Goal: Task Accomplishment & Management: Manage account settings

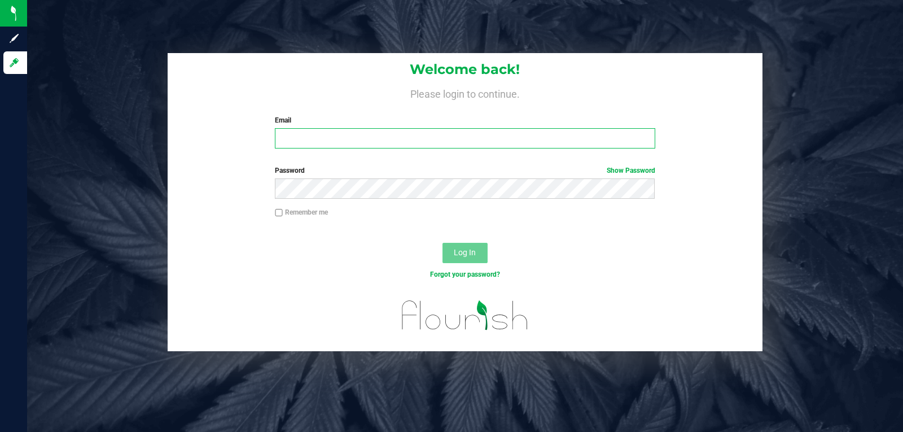
type input "[EMAIL_ADDRESS][DOMAIN_NAME]"
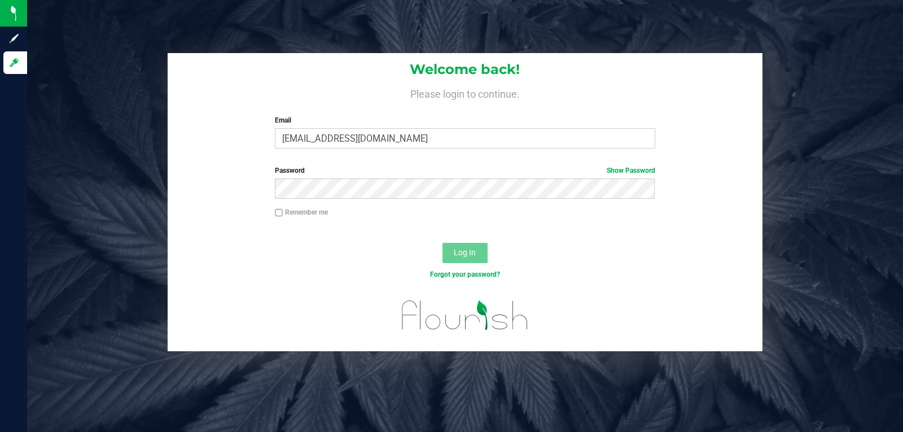
click at [452, 252] on button "Log In" at bounding box center [465, 253] width 45 height 20
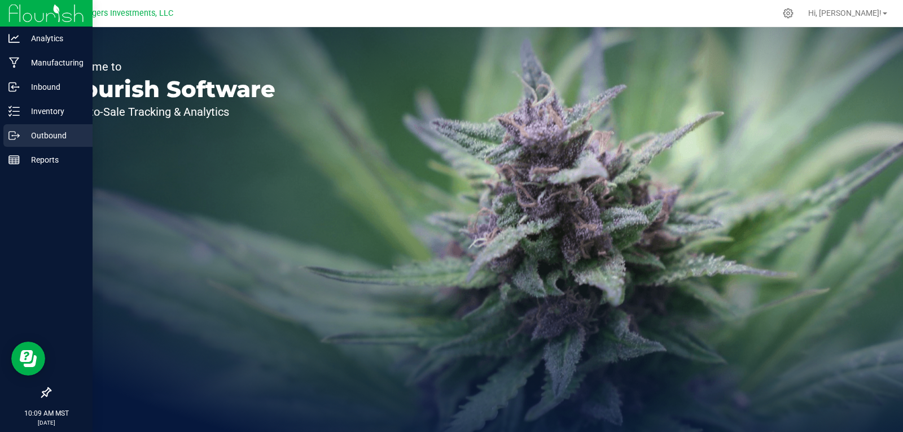
click at [49, 135] on p "Outbound" at bounding box center [54, 136] width 68 height 14
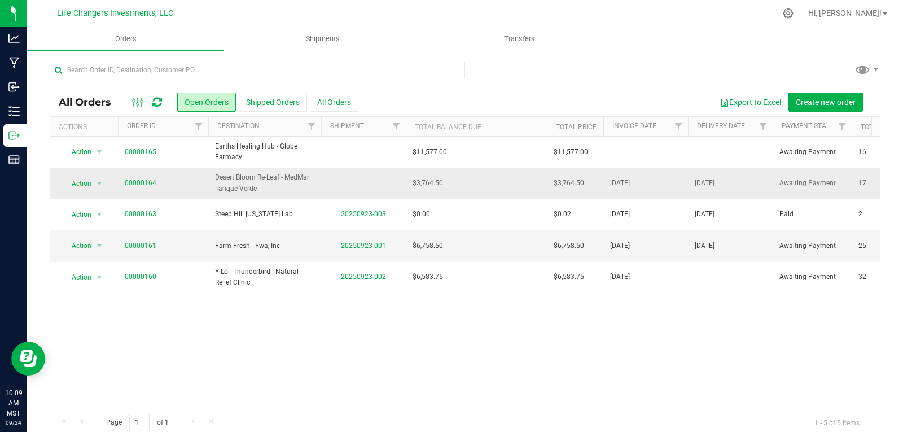
click at [481, 188] on td "$3,764.50" at bounding box center [476, 183] width 141 height 31
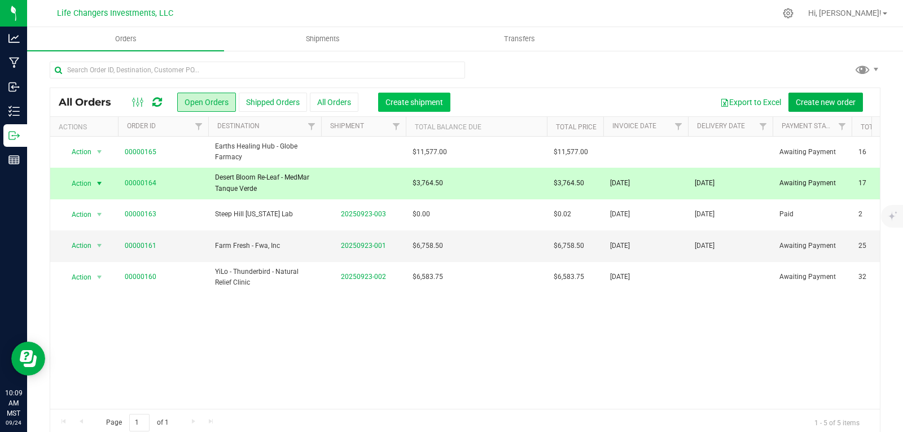
click at [405, 99] on span "Create shipment" at bounding box center [415, 102] width 58 height 9
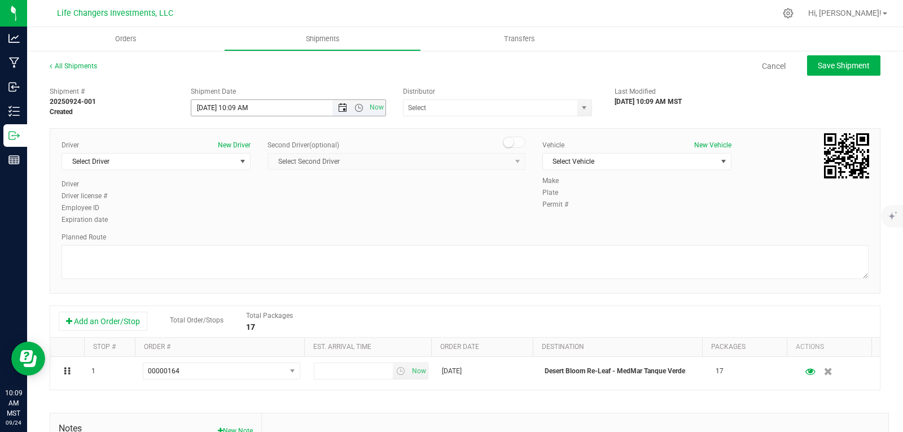
click at [342, 107] on span "Open the date view" at bounding box center [342, 107] width 9 height 9
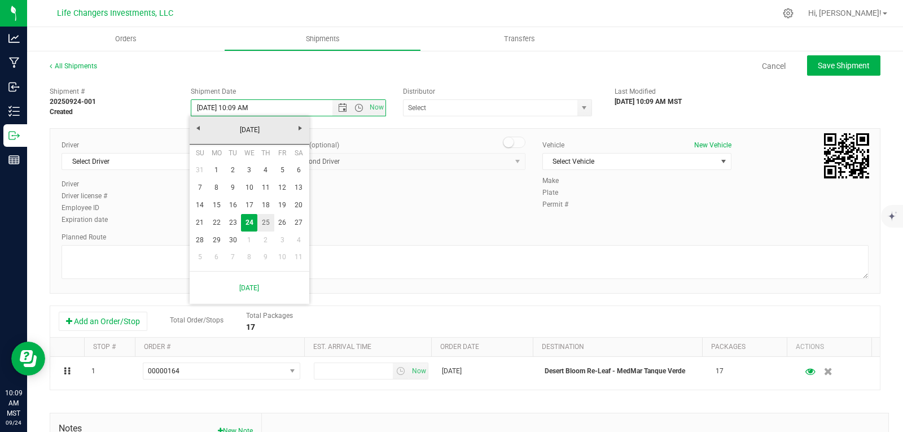
click at [270, 222] on link "25" at bounding box center [265, 222] width 16 height 17
type input "[DATE] 10:09 AM"
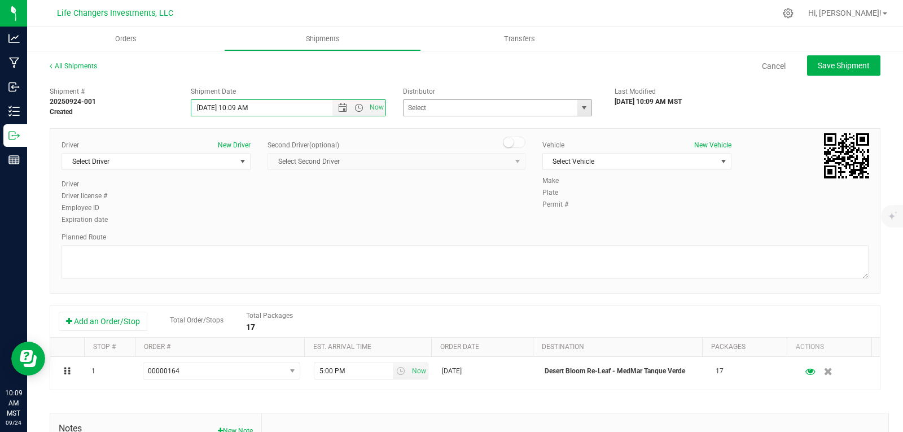
click at [580, 111] on span "select" at bounding box center [584, 107] width 9 height 9
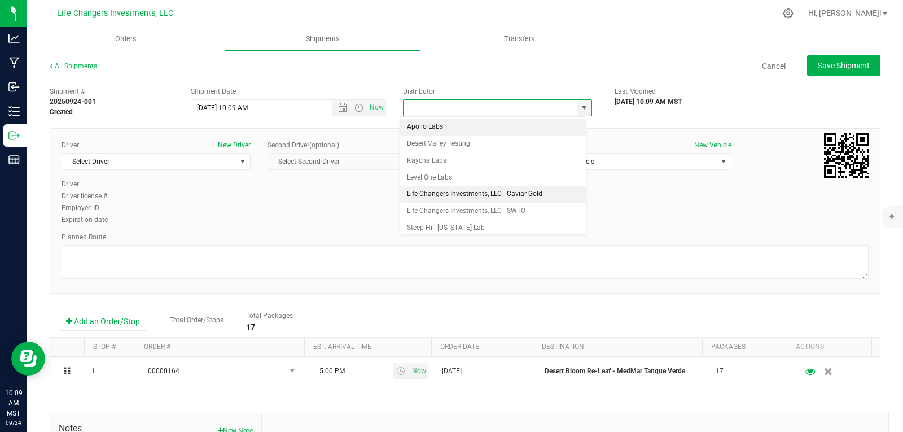
click at [462, 189] on li "Life Changers Investments, LLC - Caviar Gold" at bounding box center [493, 194] width 186 height 17
type input "Life Changers Investments, LLC - Caviar Gold"
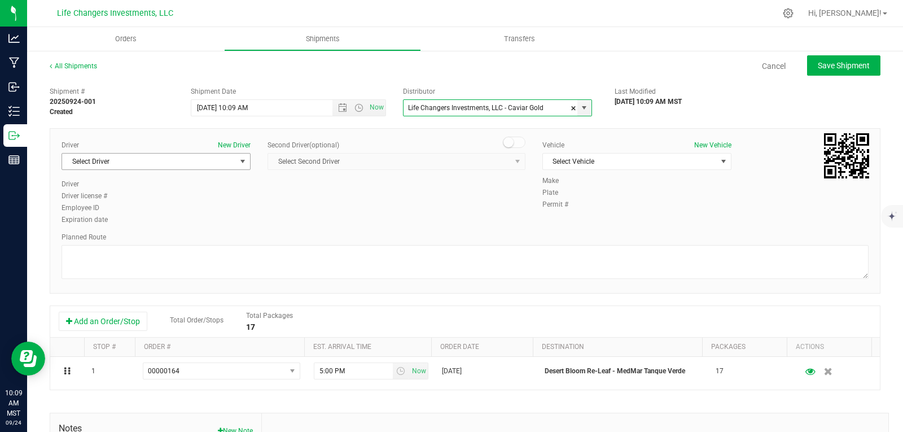
click at [238, 154] on span "select" at bounding box center [243, 162] width 14 height 16
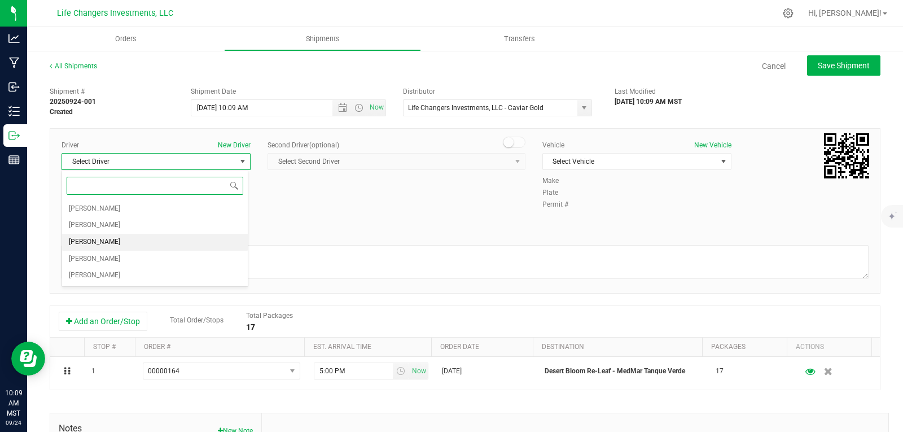
click at [164, 244] on li "Kyren Alaura" at bounding box center [155, 242] width 186 height 17
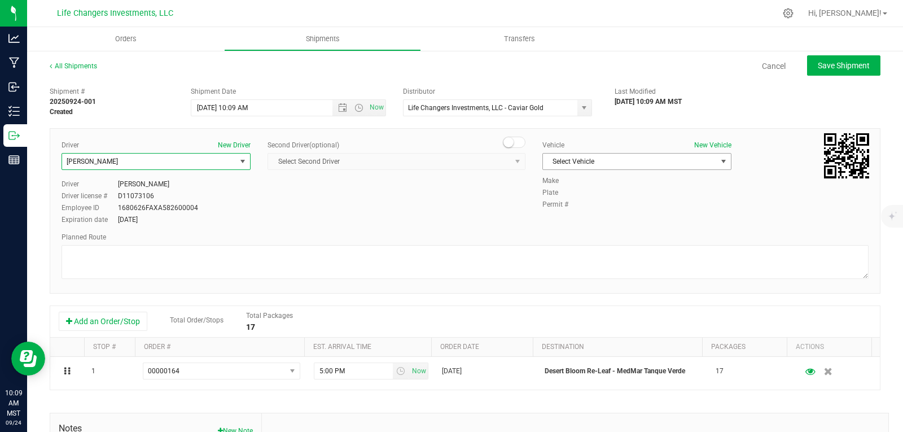
click at [691, 161] on span "Select Vehicle" at bounding box center [630, 162] width 174 height 16
click at [663, 211] on li "Life Changers - Toyota" at bounding box center [631, 214] width 186 height 17
click at [837, 67] on span "Save Shipment" at bounding box center [844, 65] width 52 height 9
type input "9/25/2025 5:09 PM"
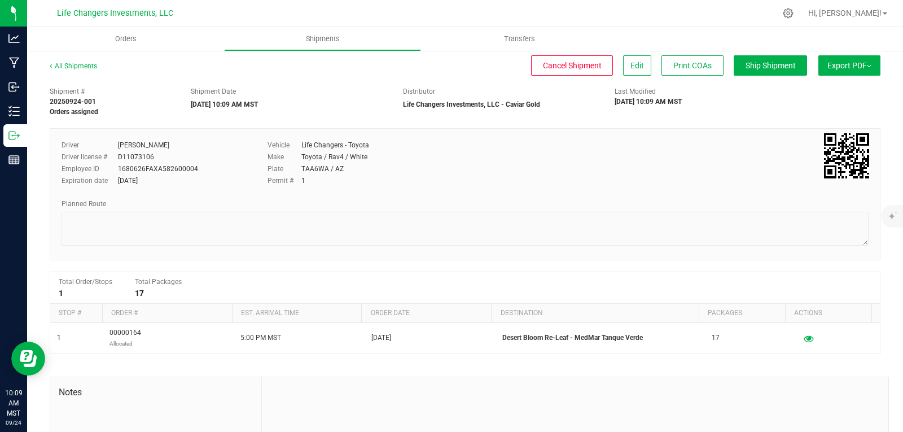
click at [837, 67] on span "Export PDF" at bounding box center [849, 65] width 44 height 9
click at [842, 90] on span "Manifest by Package ID" at bounding box center [833, 90] width 72 height 8
click at [126, 37] on span "Orders" at bounding box center [126, 39] width 52 height 10
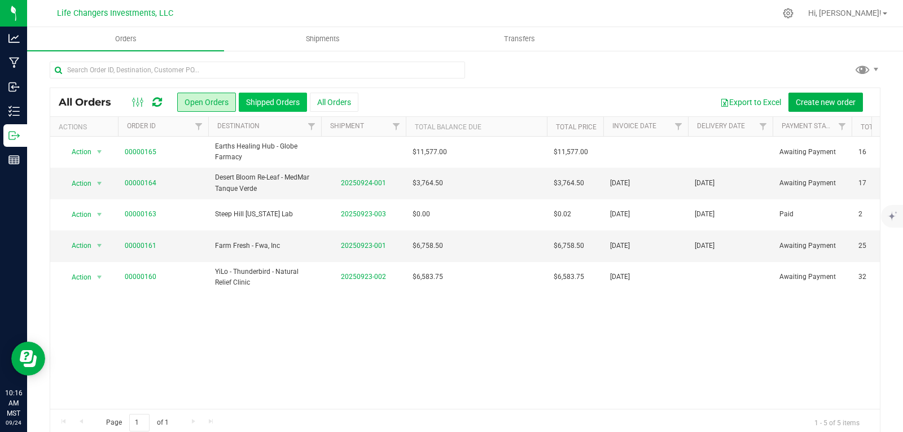
click at [270, 102] on button "Shipped Orders" at bounding box center [273, 102] width 68 height 19
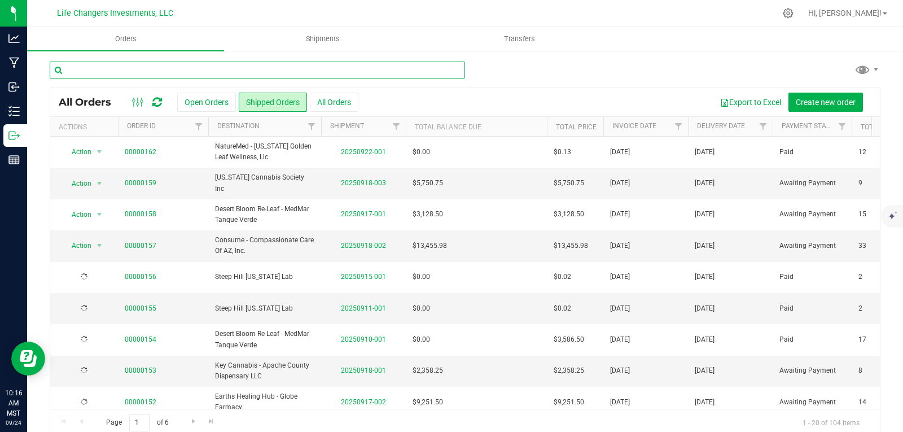
click at [162, 70] on input "text" at bounding box center [257, 70] width 415 height 17
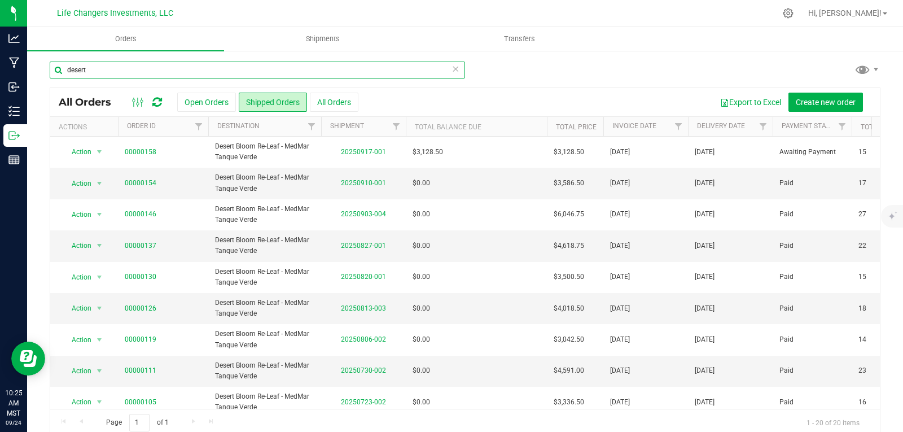
click at [110, 72] on input "desert" at bounding box center [257, 70] width 415 height 17
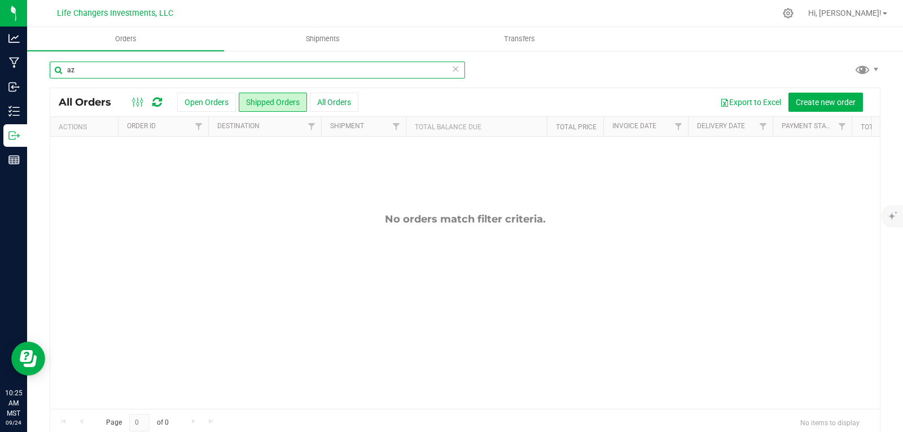
type input "a"
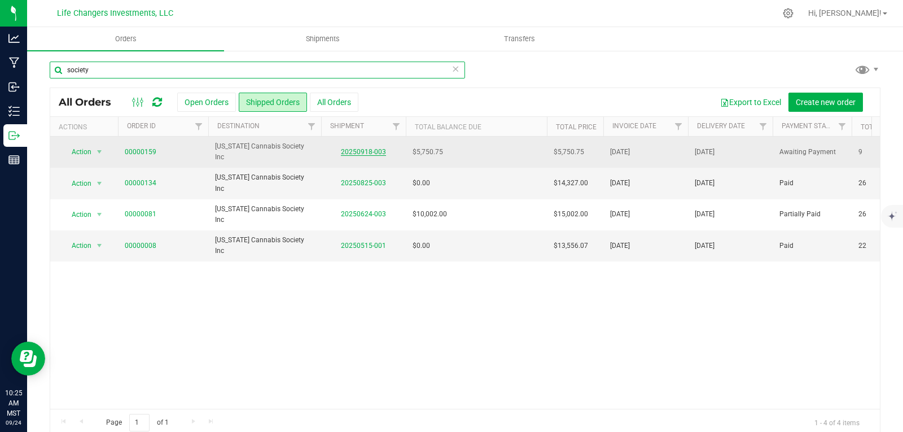
type input "society"
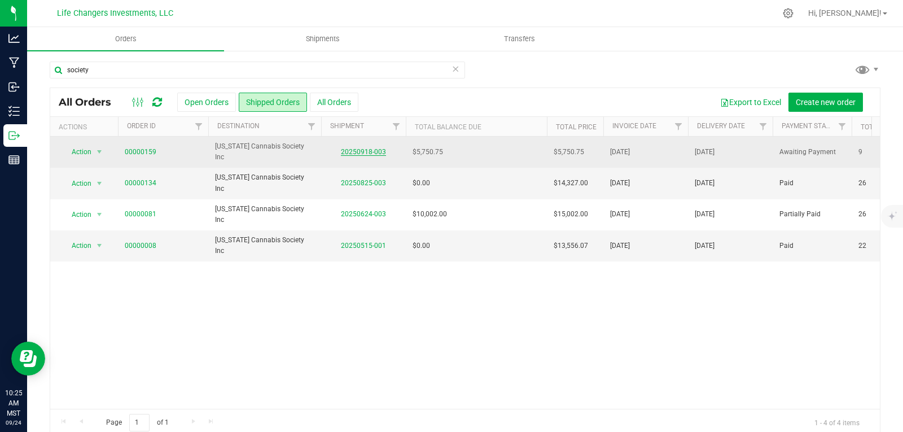
click at [363, 152] on link "20250918-003" at bounding box center [363, 152] width 45 height 8
